Goal: Communication & Community: Answer question/provide support

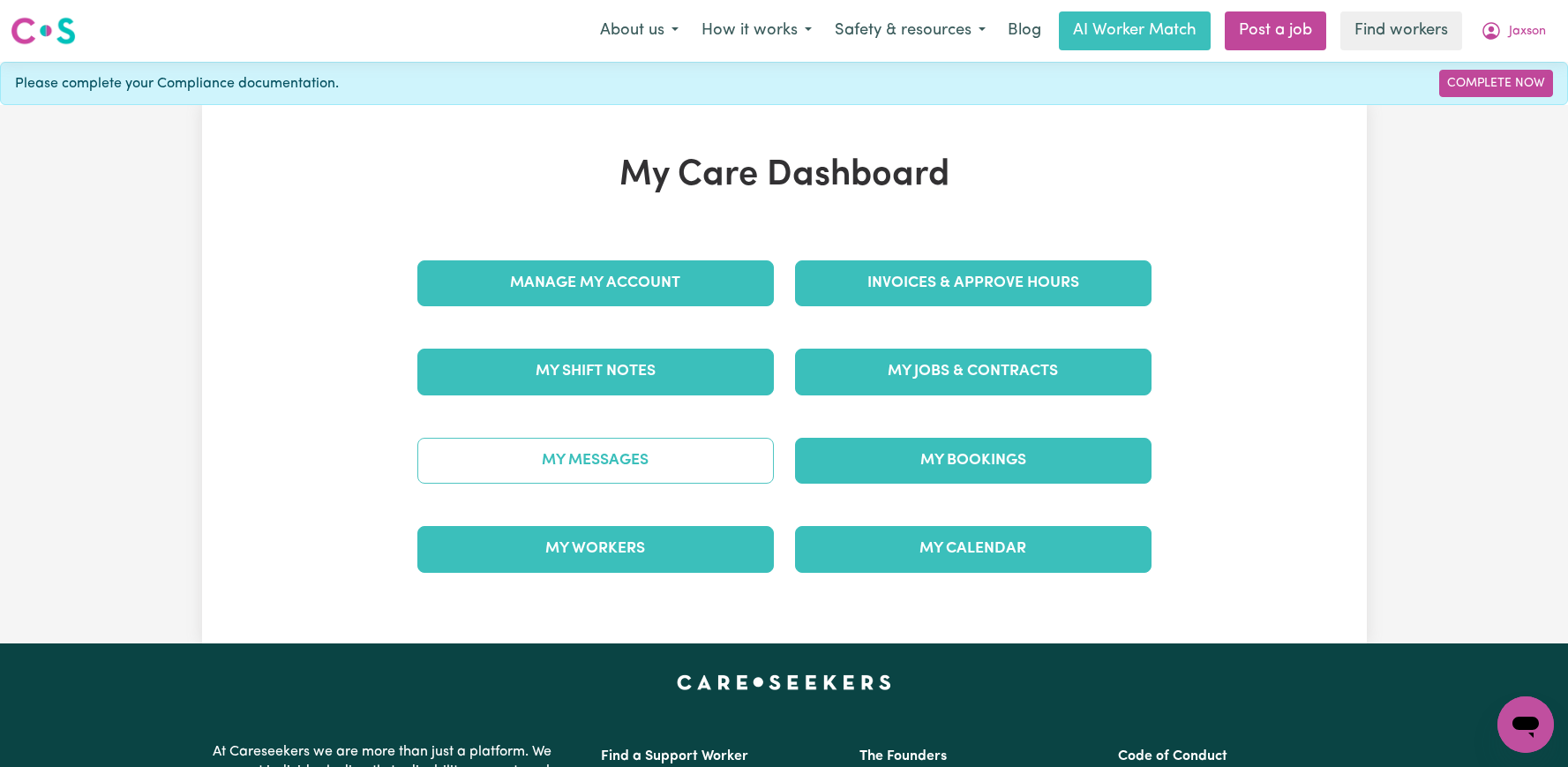
click at [664, 437] on link "My Messages" at bounding box center [596, 460] width 356 height 46
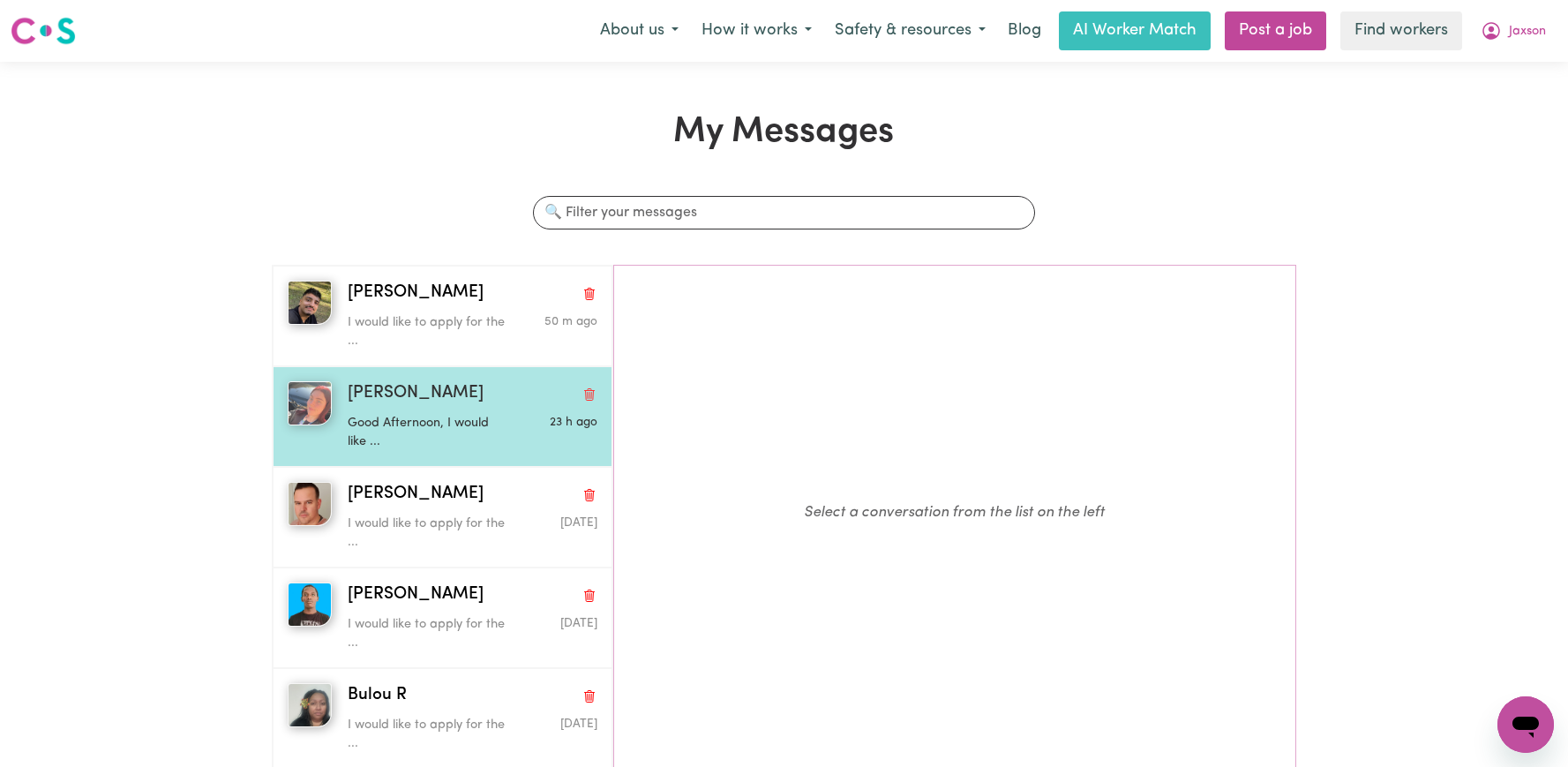
click at [467, 428] on p "Good Afternoon, I would like ..." at bounding box center [430, 432] width 167 height 38
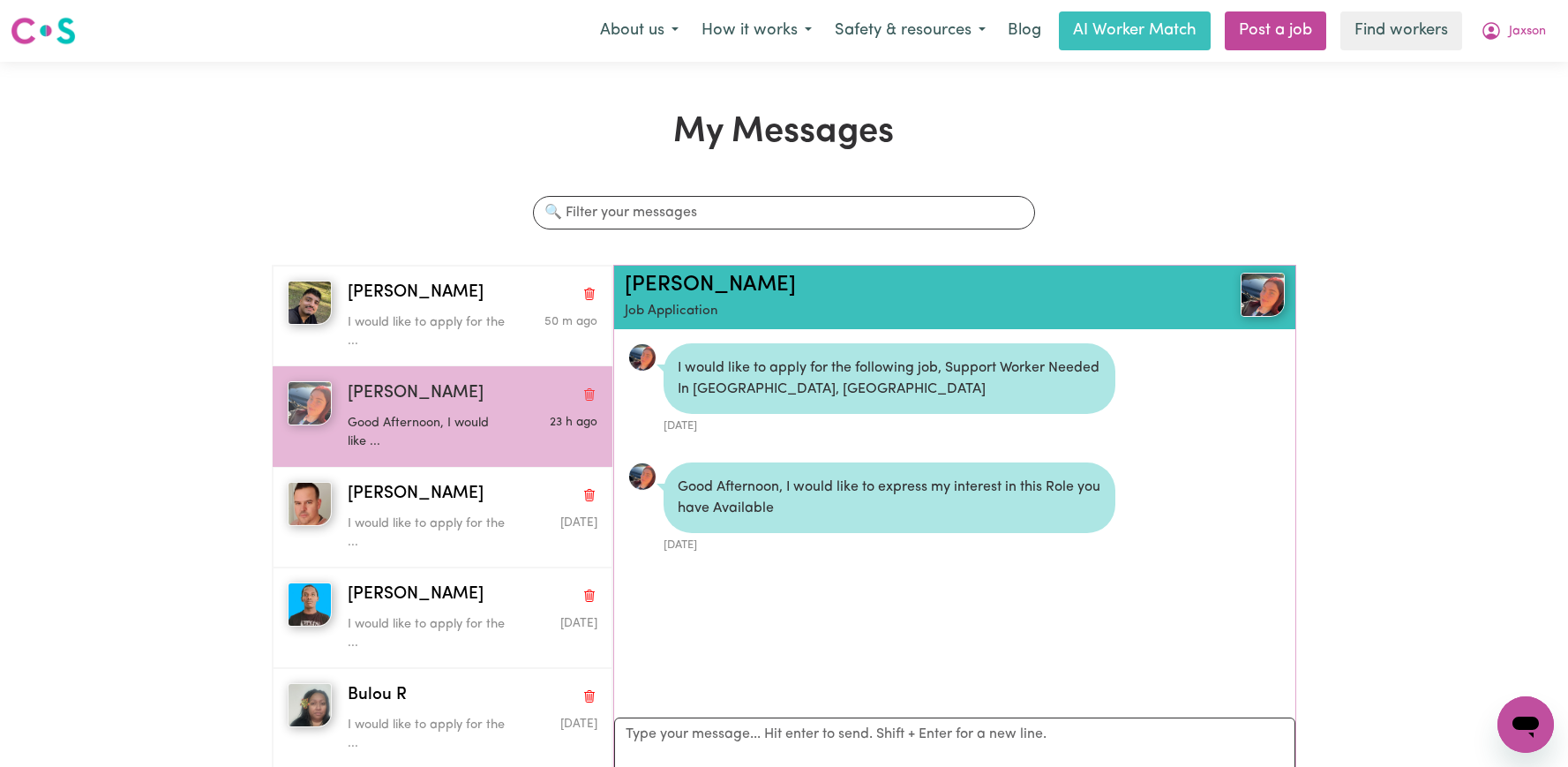
scroll to position [11, 0]
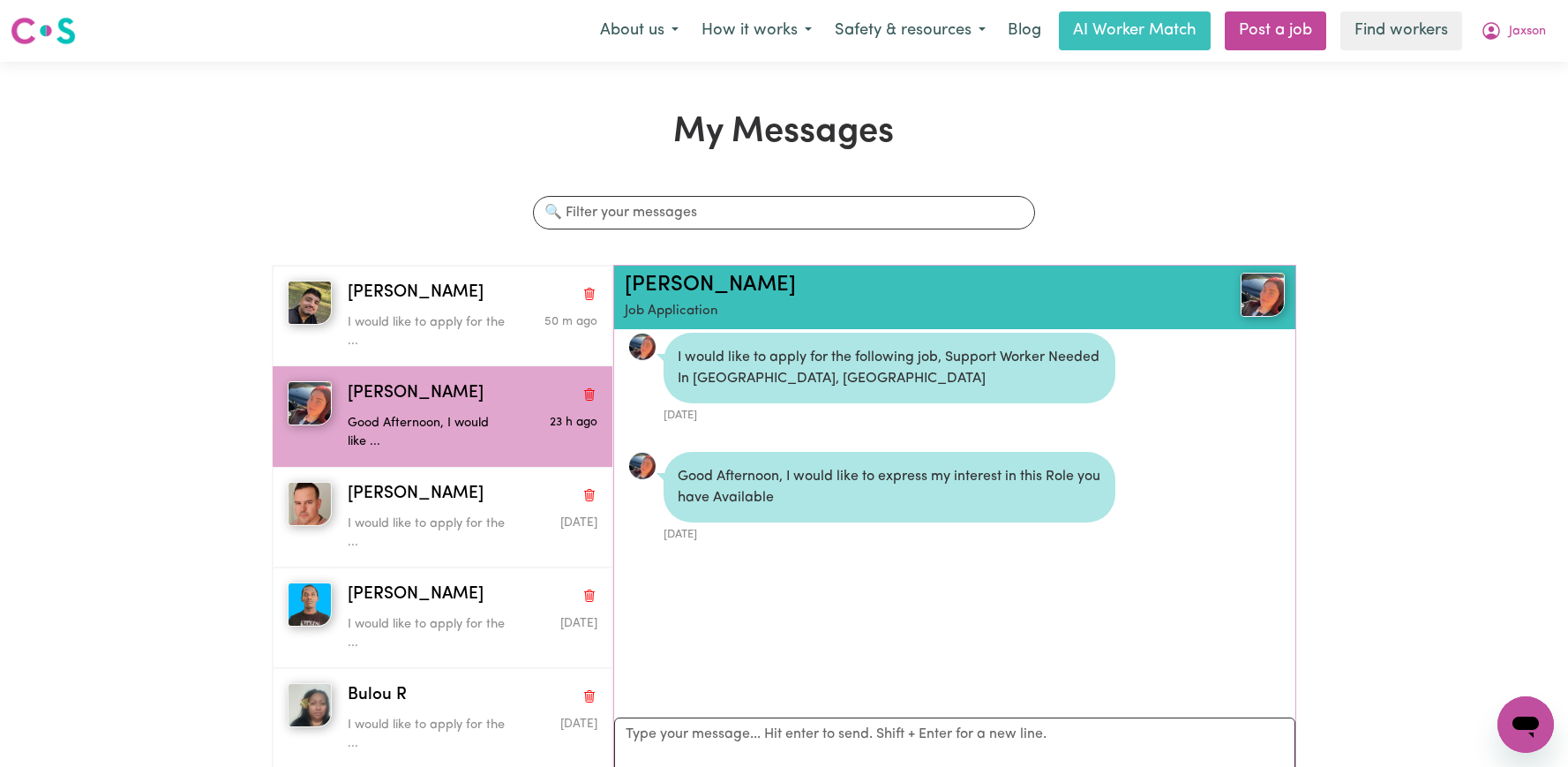
click at [668, 271] on div "Taylor-Rose K Job Application" at bounding box center [955, 297] width 681 height 63
click at [670, 274] on link "[PERSON_NAME]" at bounding box center [709, 284] width 171 height 21
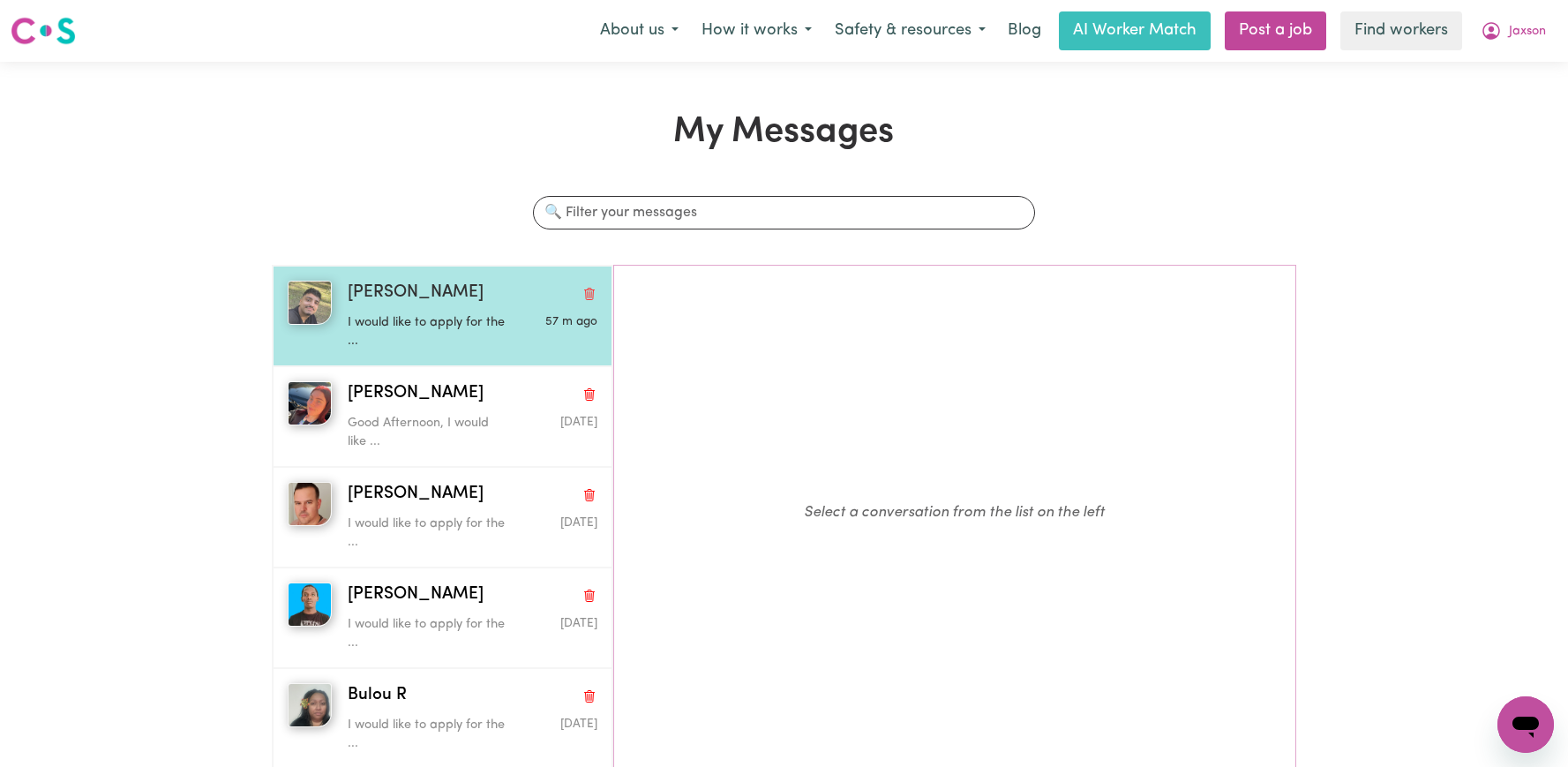
click at [389, 295] on span "[PERSON_NAME]" at bounding box center [415, 294] width 136 height 26
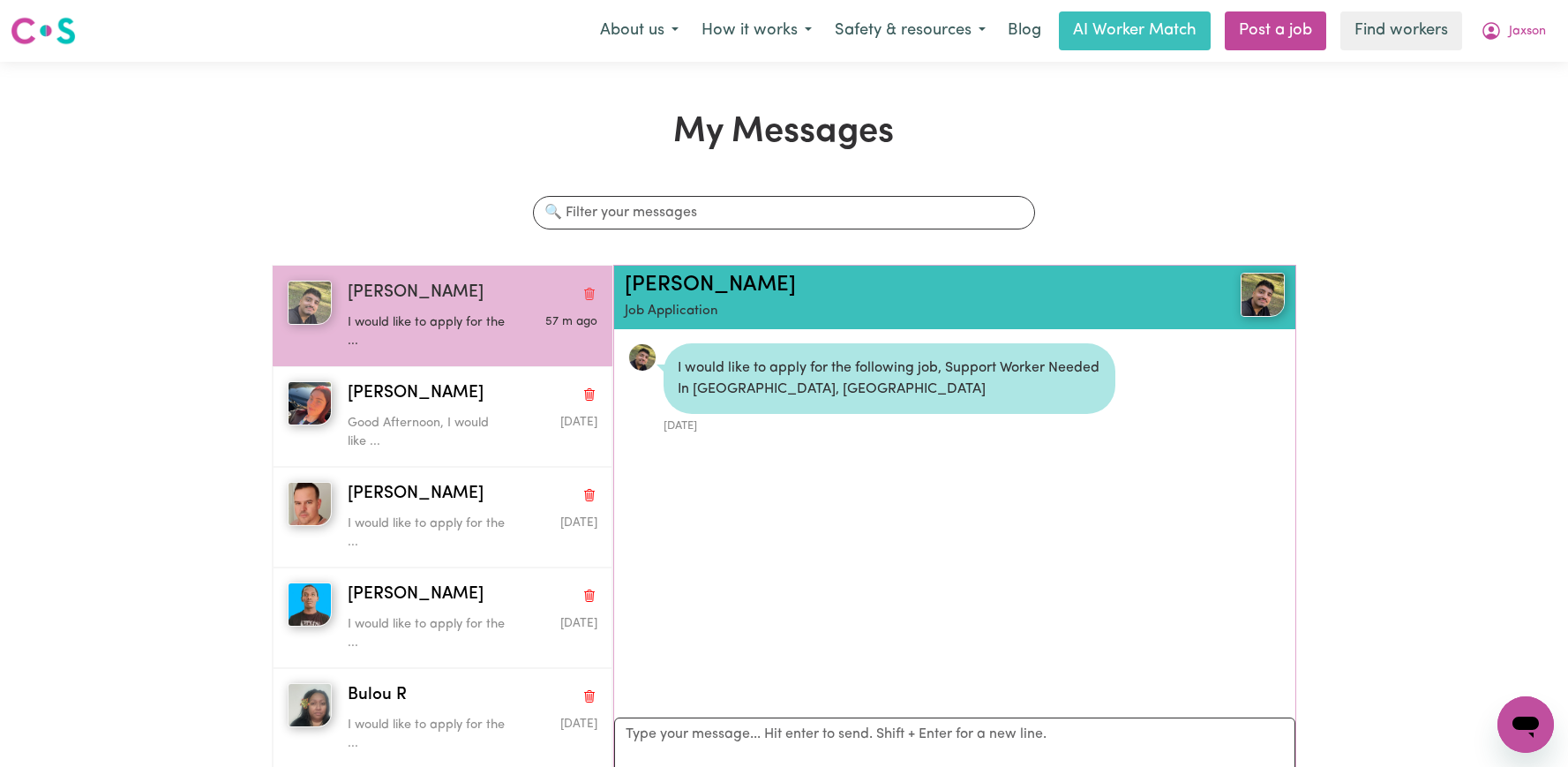
scroll to position [11, 0]
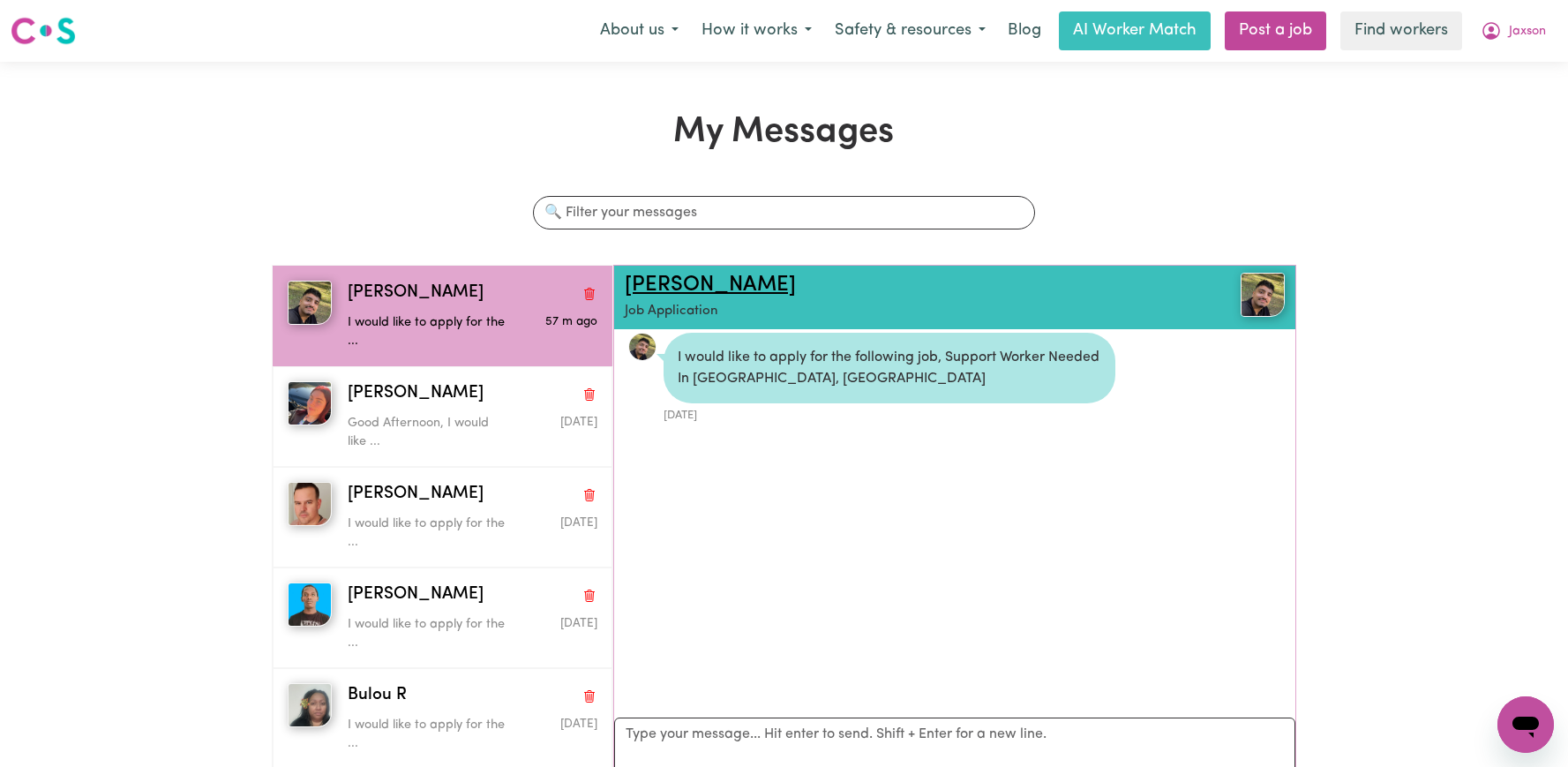
click at [653, 286] on link "[PERSON_NAME]" at bounding box center [709, 284] width 171 height 21
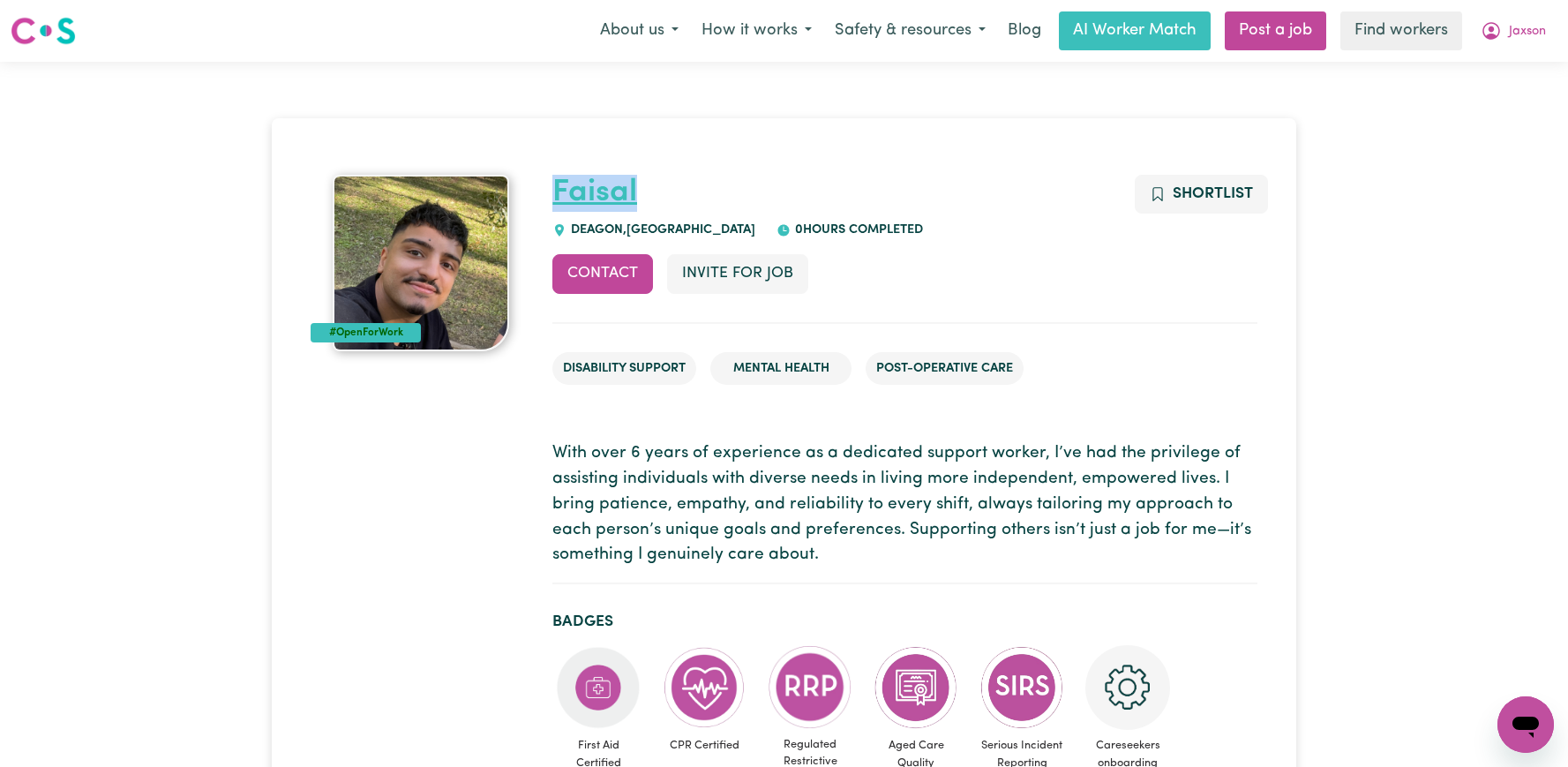
drag, startPoint x: 660, startPoint y: 184, endPoint x: 553, endPoint y: 179, distance: 107.1
click at [553, 179] on h1 "Faisal" at bounding box center [904, 193] width 704 height 37
copy link "Faisal"
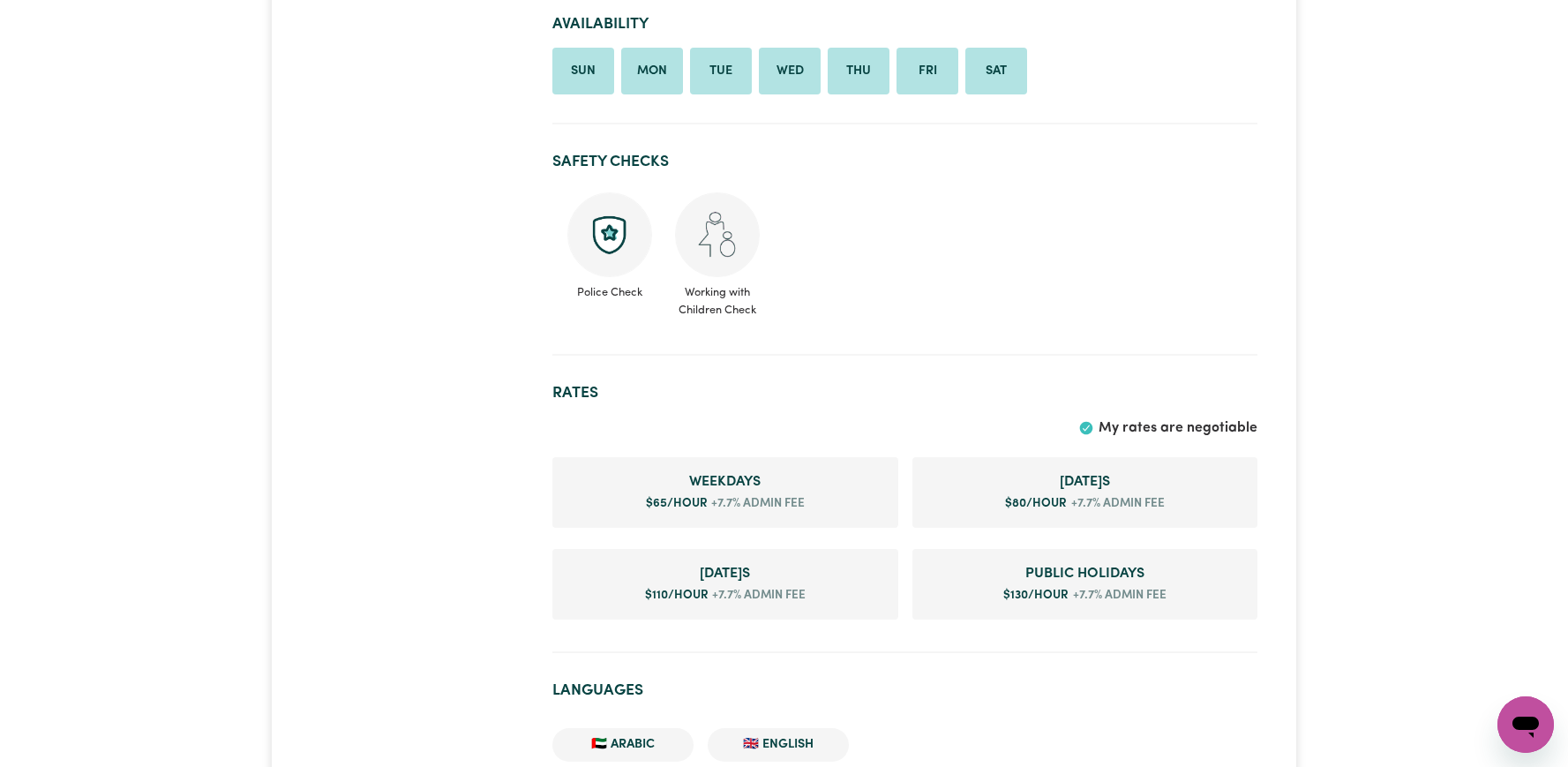
scroll to position [1007, 0]
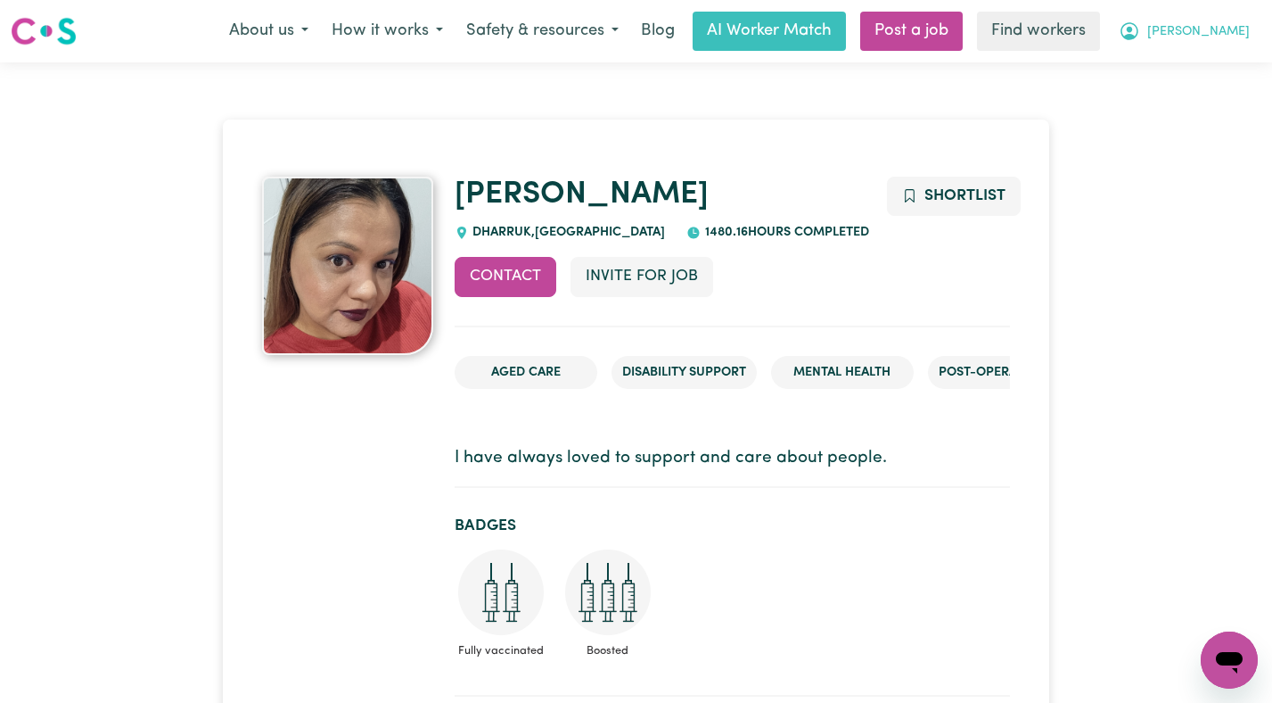
click at [1239, 29] on span "Robert" at bounding box center [1199, 32] width 103 height 20
click at [1197, 103] on link "Logout" at bounding box center [1190, 103] width 141 height 34
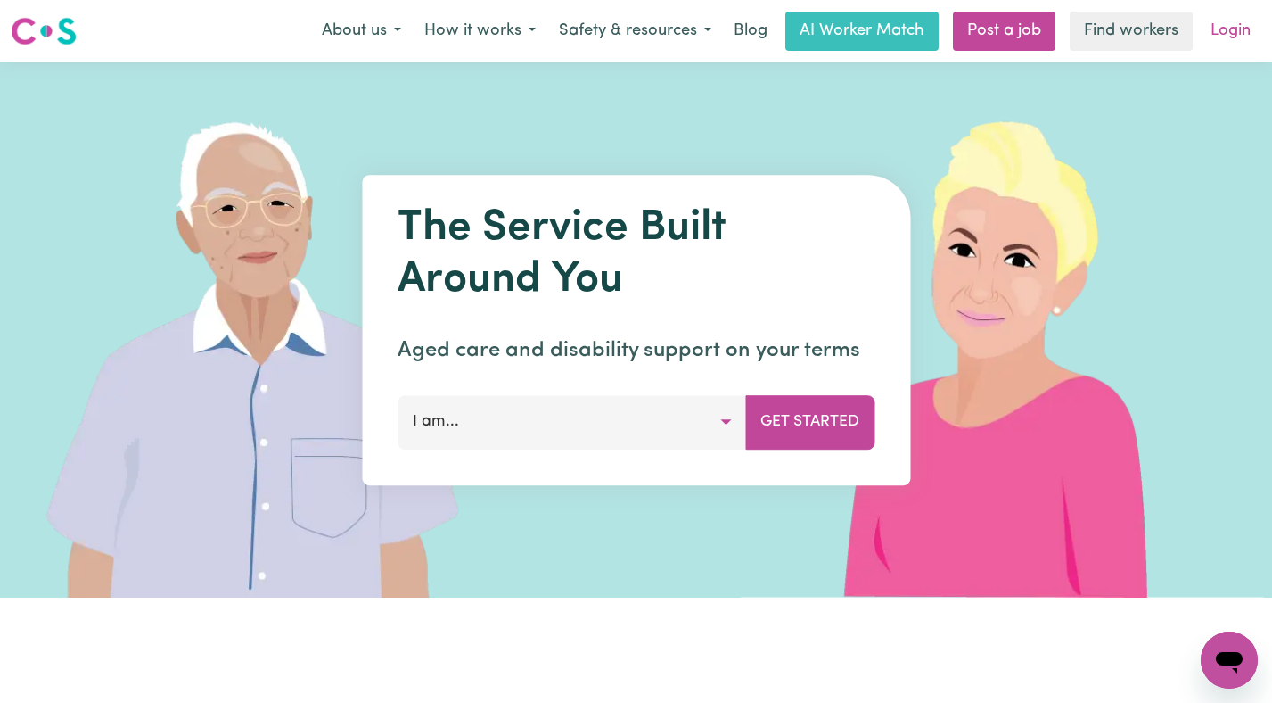
click at [1218, 44] on link "Login" at bounding box center [1231, 31] width 62 height 39
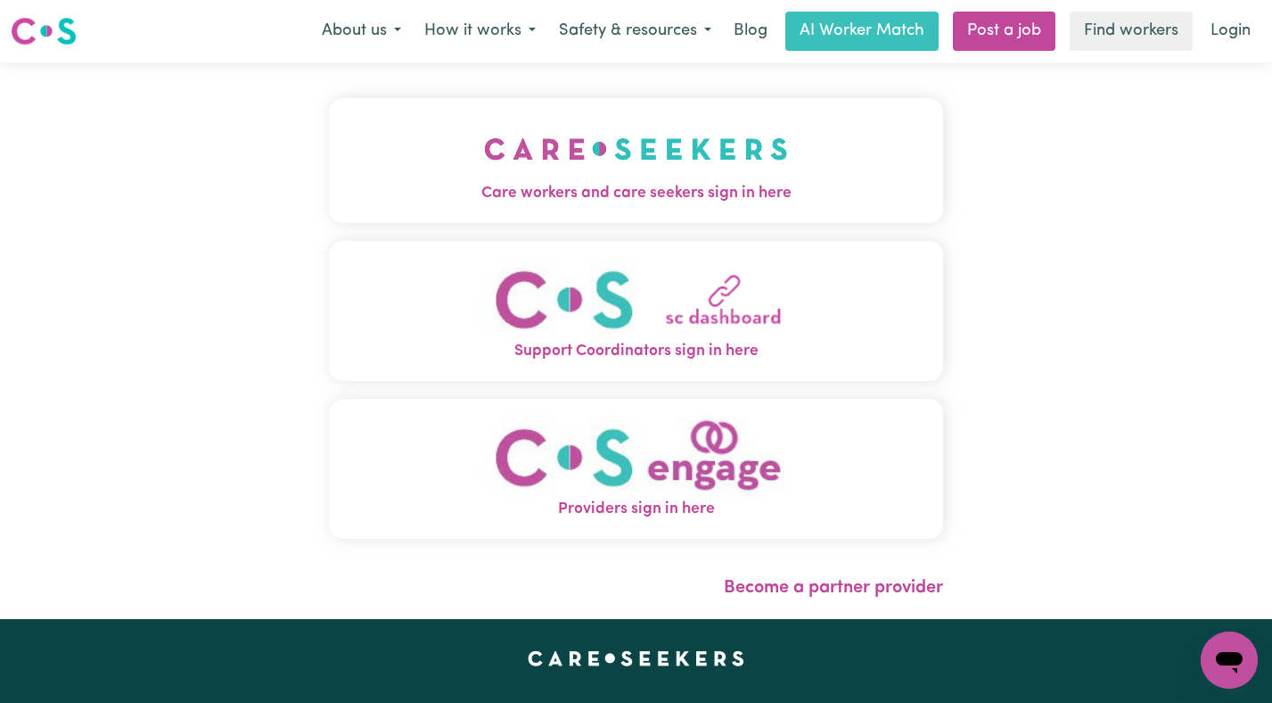
click at [592, 161] on img "Care workers and care seekers sign in here" at bounding box center [636, 149] width 304 height 66
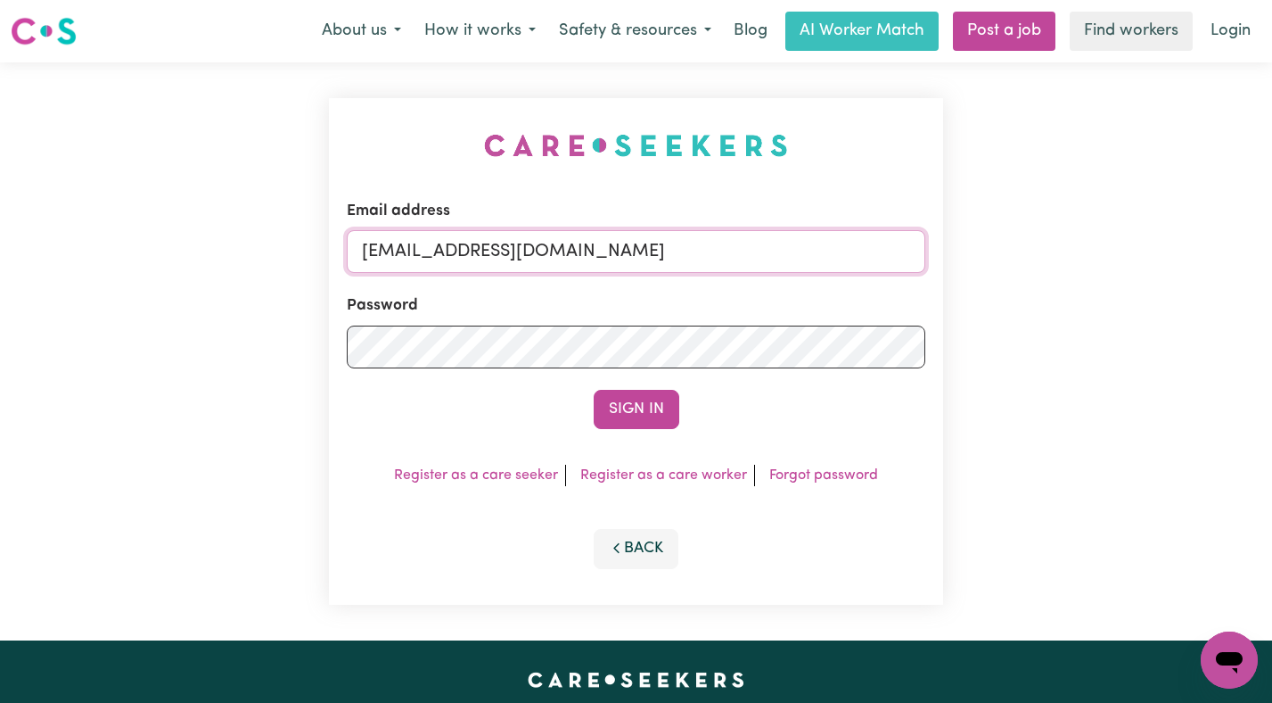
drag, startPoint x: 791, startPoint y: 251, endPoint x: 451, endPoint y: 253, distance: 339.8
click at [451, 253] on input "superuser~JaxsonCF@careseekers.com.au" at bounding box center [637, 251] width 580 height 43
paste input "CallumLowerNorthShore"
type input "superuser~CallumLowerNorthShoreCF@careseekers.com.au"
click at [594, 390] on button "Sign In" at bounding box center [637, 409] width 86 height 39
